Goal: Task Accomplishment & Management: Manage account settings

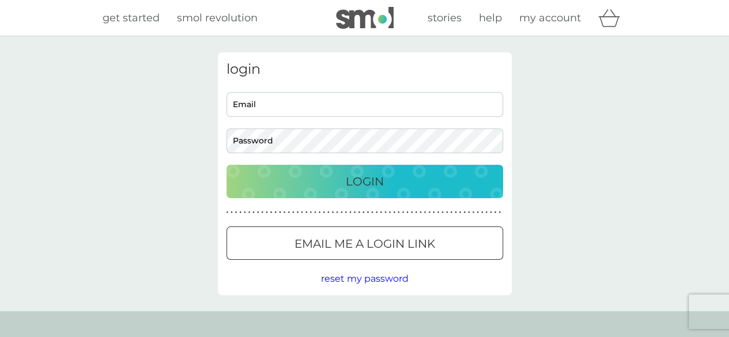
type input "[EMAIL_ADDRESS][DOMAIN_NAME]"
click at [399, 184] on div "Login" at bounding box center [365, 181] width 254 height 18
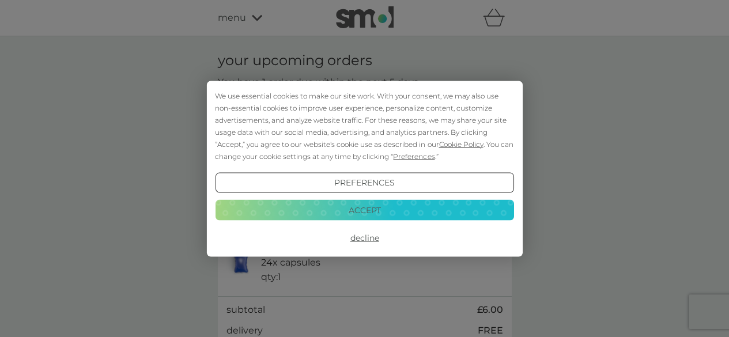
click at [417, 207] on button "Accept" at bounding box center [364, 210] width 299 height 21
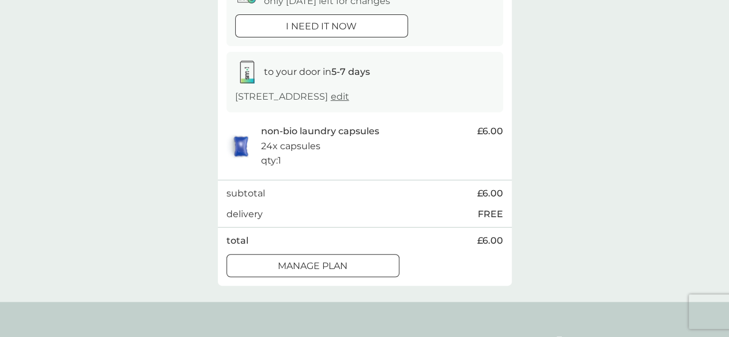
scroll to position [141, 0]
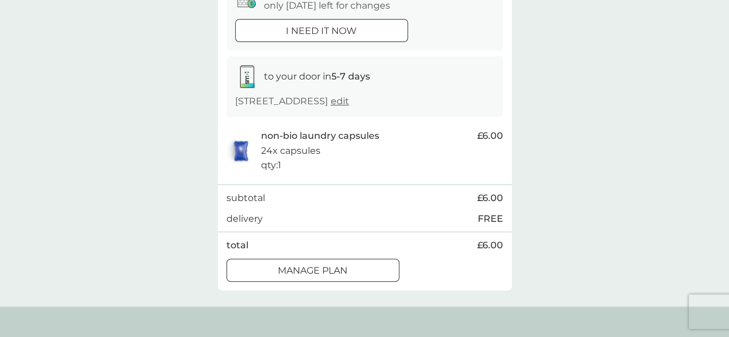
click at [386, 273] on div "Manage plan" at bounding box center [313, 270] width 172 height 15
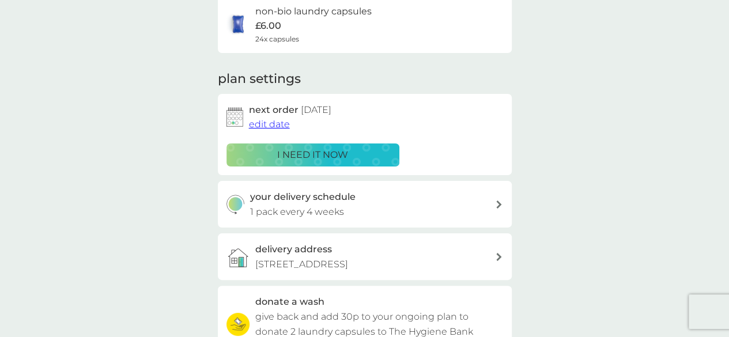
scroll to position [102, 0]
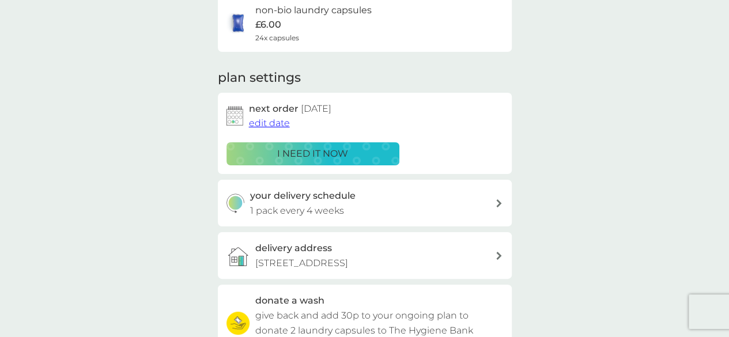
click at [481, 211] on div "your delivery schedule 1 pack every 4 weeks" at bounding box center [372, 203] width 245 height 29
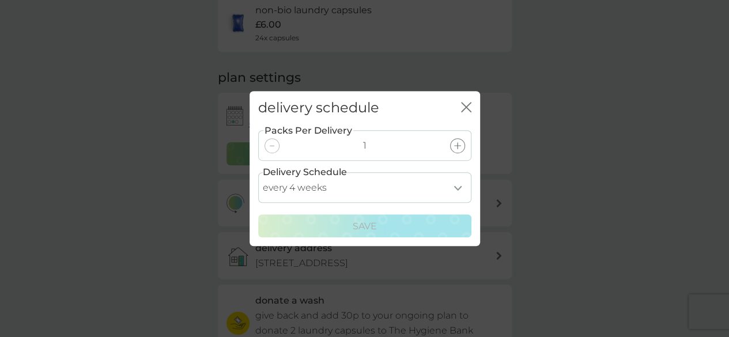
click at [467, 192] on select "every 1 week every 2 weeks every 3 weeks every 4 weeks every 5 weeks every 6 we…" at bounding box center [364, 187] width 213 height 31
select select "56"
click at [258, 172] on select "every 1 week every 2 weeks every 3 weeks every 4 weeks every 5 weeks every 6 we…" at bounding box center [364, 187] width 213 height 31
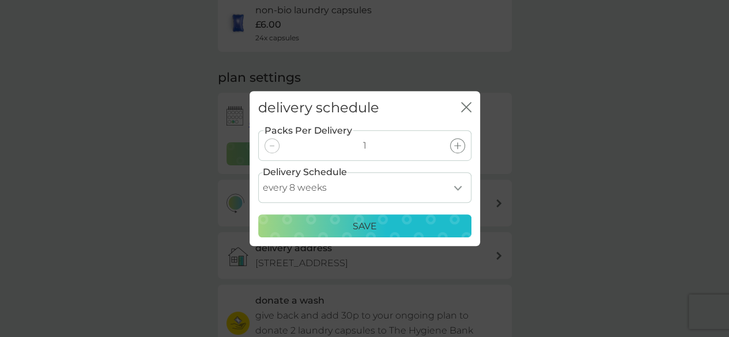
click at [419, 222] on div "Save" at bounding box center [365, 226] width 198 height 15
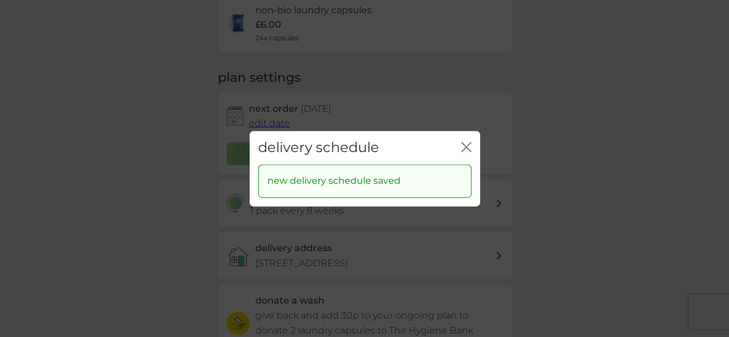
click at [470, 142] on icon "close" at bounding box center [466, 147] width 10 height 10
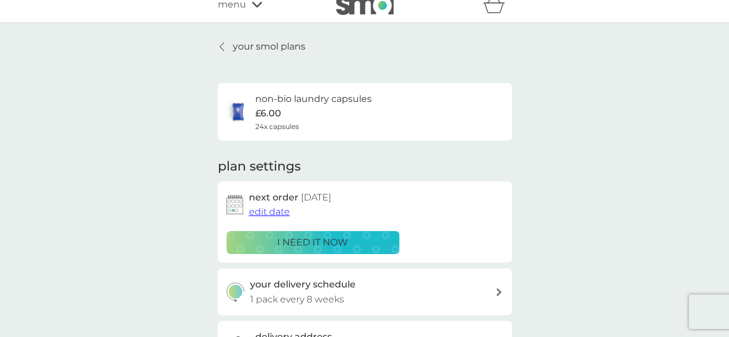
scroll to position [0, 0]
